Goal: Task Accomplishment & Management: Manage account settings

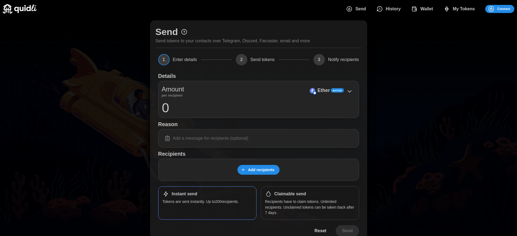
click at [324, 90] on p "Ether" at bounding box center [324, 91] width 12 height 8
click at [504, 9] on span "Connect" at bounding box center [503, 9] width 13 height 8
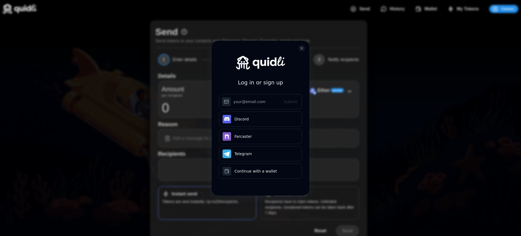
click at [508, 9] on div "Log in or sign up Submit Continue with Email Discord Farcaster Telegram Continu…" at bounding box center [260, 118] width 521 height 236
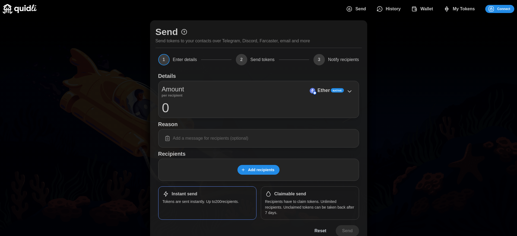
click at [290, 194] on h1 "Claimable send" at bounding box center [291, 194] width 32 height 6
click at [504, 9] on span "Connect" at bounding box center [503, 9] width 13 height 8
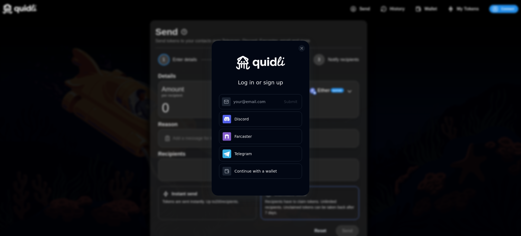
click at [508, 9] on div "Log in or sign up Submit Continue with Email Discord Farcaster Telegram Continu…" at bounding box center [260, 118] width 521 height 236
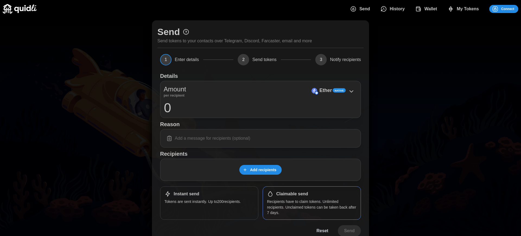
click at [504, 9] on div "Log in or sign up Submit Continue with Email Discord Farcaster Telegram Continu…" at bounding box center [260, 118] width 521 height 236
click at [504, 9] on span "Connect" at bounding box center [503, 9] width 13 height 8
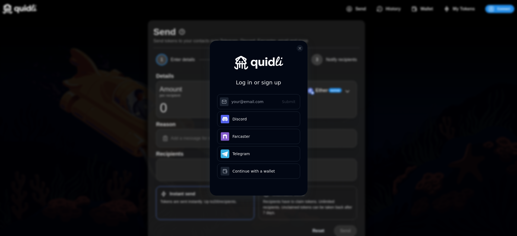
click at [508, 9] on div "Log in or sign up Submit Continue with Email Discord Farcaster Telegram Continu…" at bounding box center [258, 118] width 517 height 236
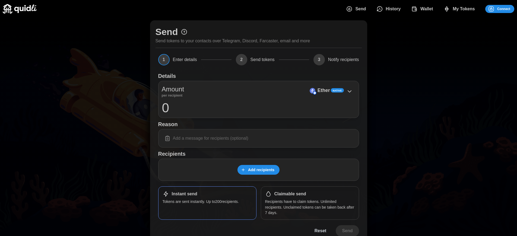
click at [504, 9] on span "Connect" at bounding box center [503, 9] width 13 height 8
click at [290, 194] on h1 "Claimable send" at bounding box center [291, 194] width 32 height 6
click at [504, 9] on span "Connect" at bounding box center [503, 9] width 13 height 8
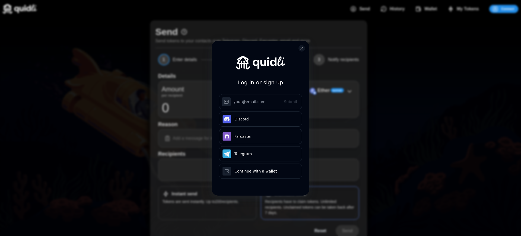
click at [290, 194] on div "Log in or sign up Submit Continue with Email Discord Farcaster Telegram Continu…" at bounding box center [261, 123] width 98 height 164
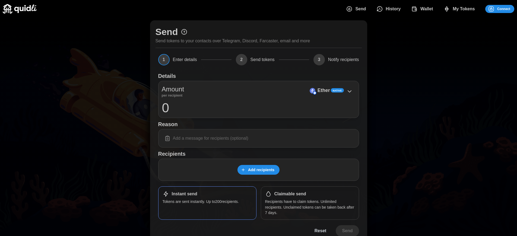
click at [504, 9] on span "Connect" at bounding box center [503, 9] width 13 height 8
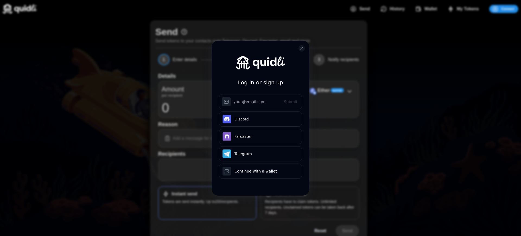
click at [290, 194] on div "Log in or sign up Submit Continue with Email Discord Farcaster Telegram Continu…" at bounding box center [261, 123] width 98 height 164
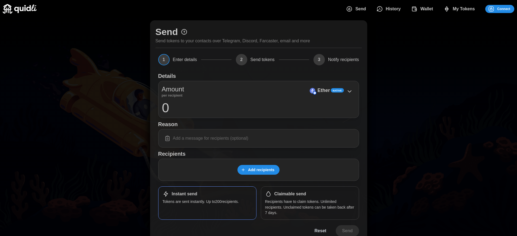
click at [324, 90] on p "Ether" at bounding box center [324, 91] width 12 height 8
click at [504, 9] on span "Connect" at bounding box center [503, 9] width 13 height 8
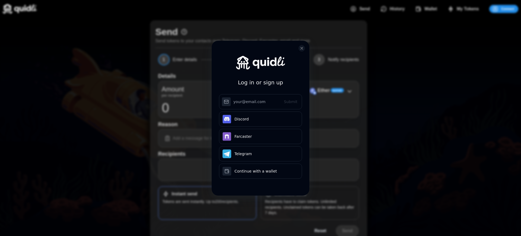
click at [290, 194] on div "Log in or sign up Submit Continue with Email Discord Farcaster Telegram Continu…" at bounding box center [261, 123] width 98 height 164
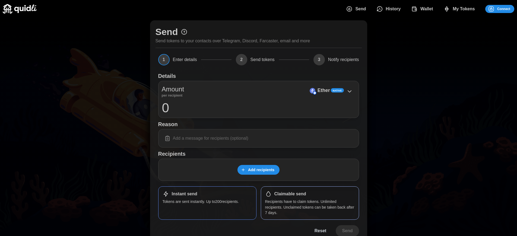
click at [290, 194] on h1 "Claimable send" at bounding box center [291, 194] width 32 height 6
click at [504, 9] on span "Connect" at bounding box center [503, 9] width 13 height 8
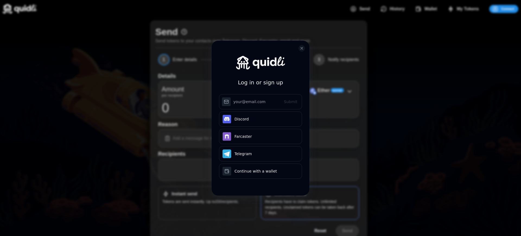
click at [261, 78] on h3 "Log in or sign up" at bounding box center [260, 82] width 45 height 9
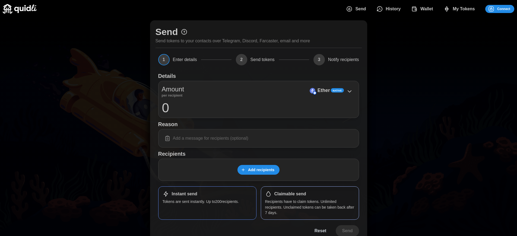
click at [504, 9] on span "Connect" at bounding box center [503, 9] width 13 height 8
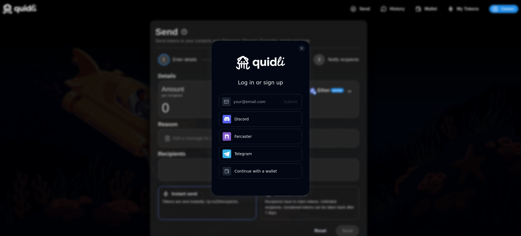
click at [261, 78] on h3 "Log in or sign up" at bounding box center [260, 82] width 45 height 9
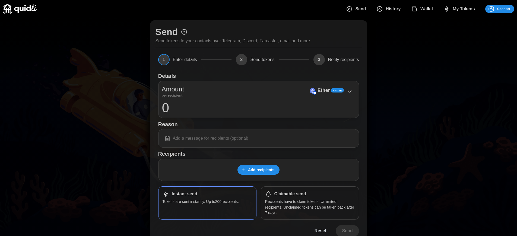
click at [290, 194] on h1 "Claimable send" at bounding box center [291, 194] width 32 height 6
click at [464, 9] on span "My Tokens" at bounding box center [464, 9] width 22 height 11
